Goal: Information Seeking & Learning: Learn about a topic

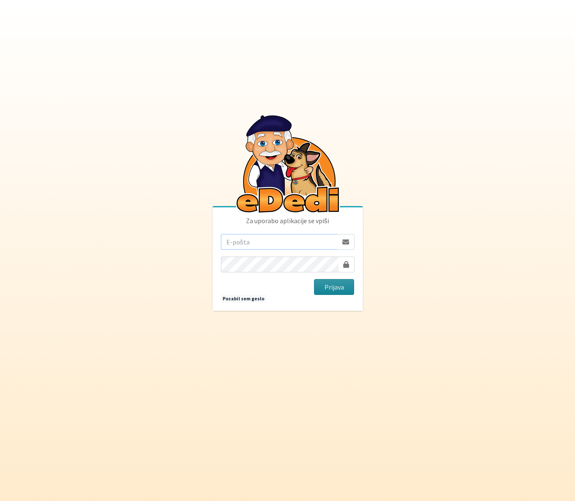
type input "kaja.lesar@gmail.com"
click at [329, 286] on button "Prijava" at bounding box center [334, 287] width 41 height 16
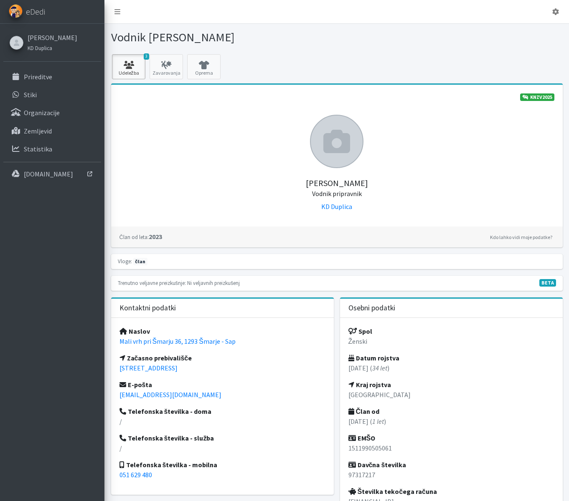
click at [134, 62] on icon at bounding box center [128, 65] width 28 height 8
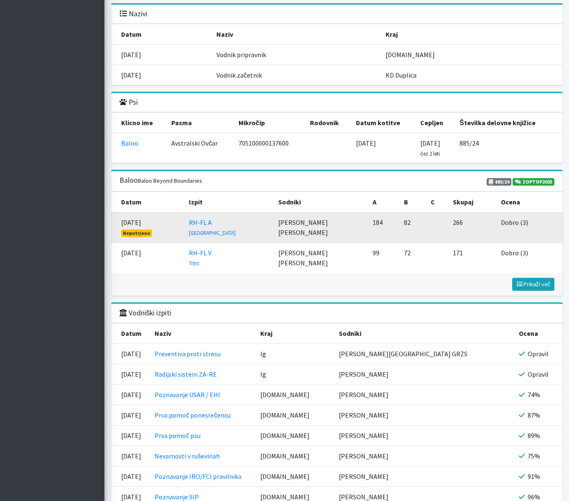
scroll to position [876, 0]
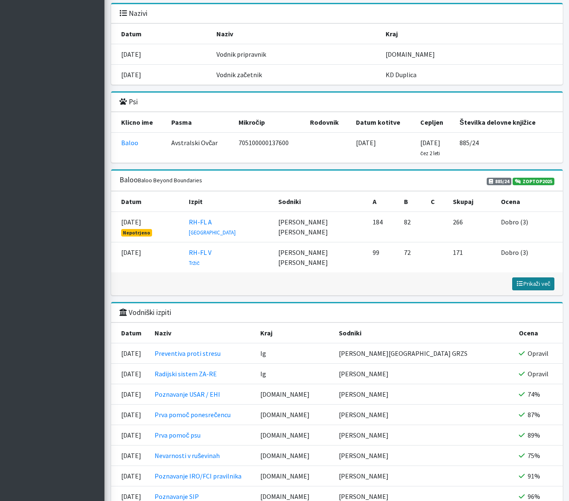
click at [537, 283] on span "Prikaži več" at bounding box center [533, 284] width 35 height 8
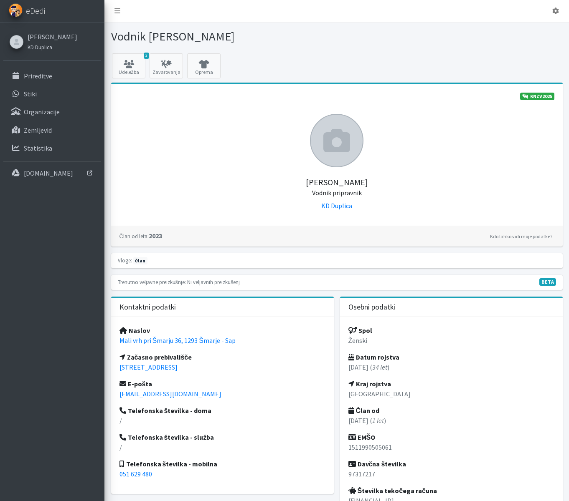
scroll to position [0, 0]
click at [77, 76] on link "Prireditve" at bounding box center [52, 76] width 98 height 17
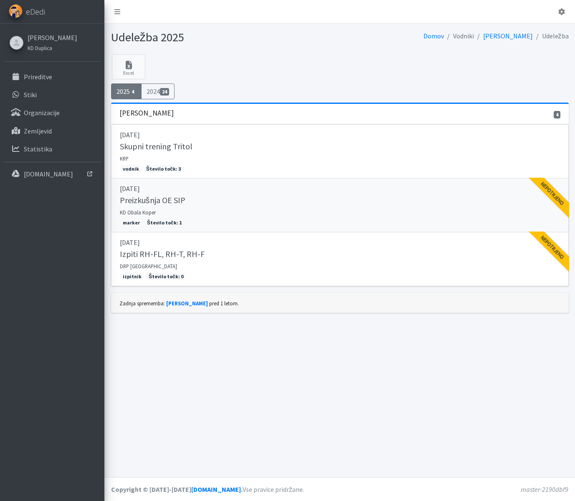
click at [357, 224] on link "[DATE] Preizkušnja OE SIP KD Obala Koper marker Število točk: 1 Nepotrjeno" at bounding box center [340, 206] width 458 height 54
click at [279, 263] on link "20.09.2025 Izpiti RH-FL, RH-T, RH-F DRP Nova Gorica izpitnik Število točk: 0 Ne…" at bounding box center [340, 260] width 458 height 54
click at [189, 112] on div "Kaja Lesar 4" at bounding box center [340, 114] width 458 height 20
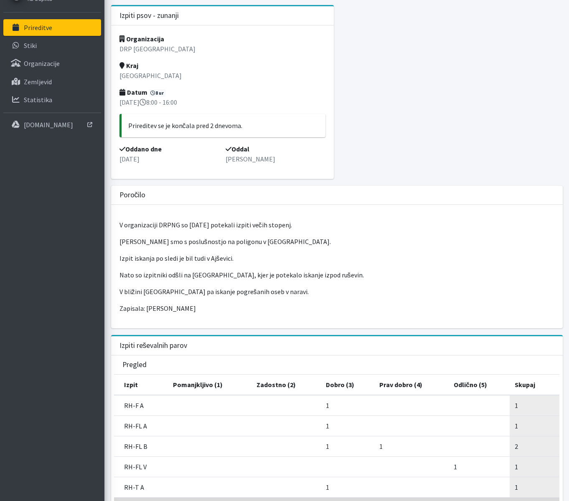
scroll to position [49, 0]
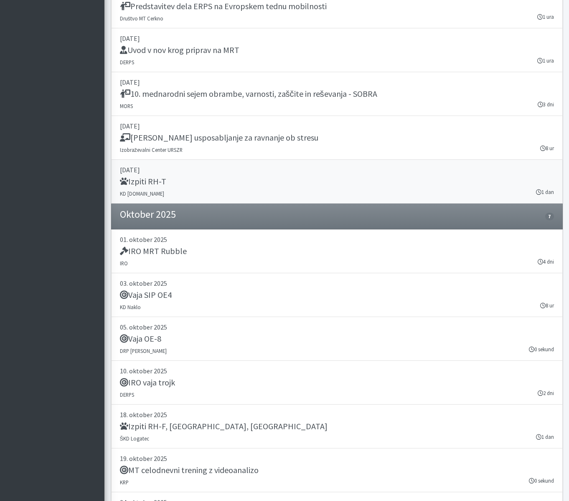
scroll to position [1377, 0]
click at [253, 179] on div "Izpiti RH-T" at bounding box center [337, 182] width 434 height 12
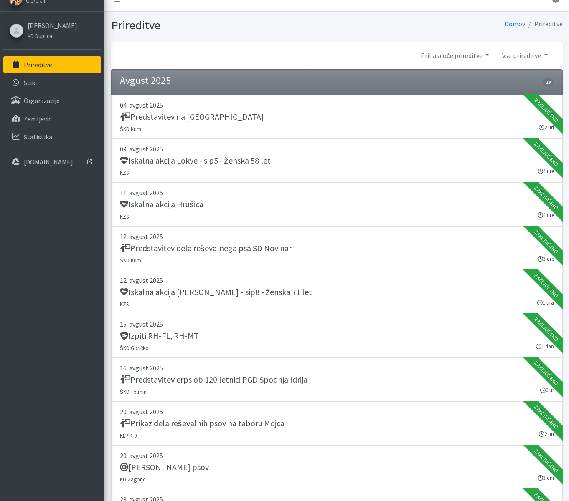
scroll to position [0, 0]
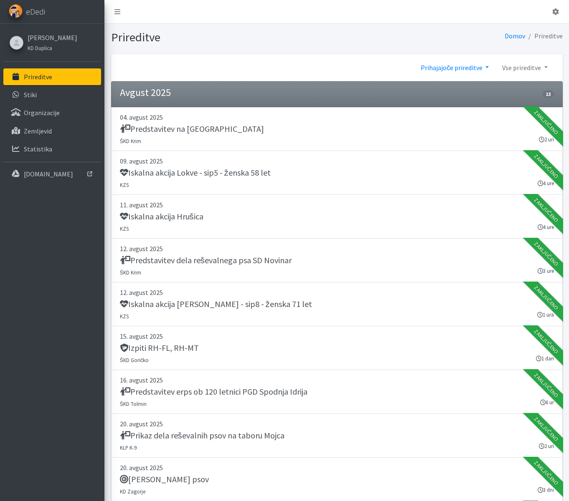
click at [464, 63] on link "Prihajajoče prireditve" at bounding box center [454, 67] width 81 height 17
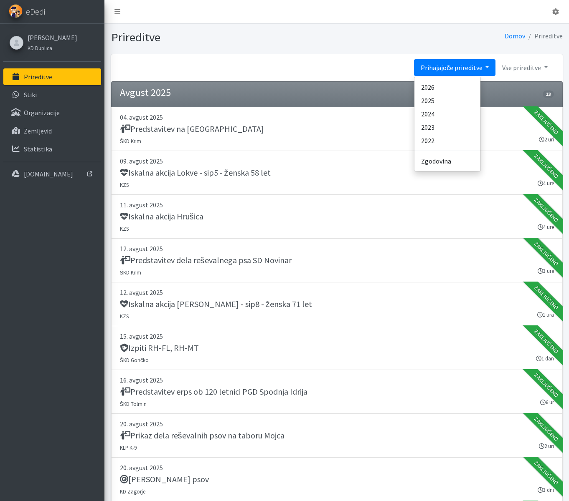
click at [366, 86] on li "[DATE] 13" at bounding box center [336, 94] width 451 height 26
